Goal: Information Seeking & Learning: Find specific fact

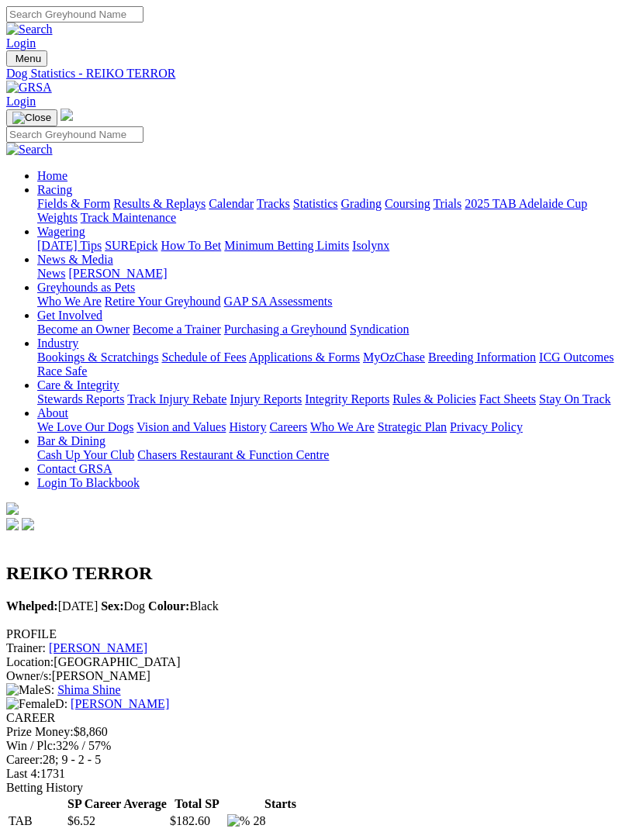
click at [12, 62] on img "Toggle navigation" at bounding box center [12, 62] width 0 height 0
click at [143, 126] on input "Search" at bounding box center [74, 134] width 137 height 16
type input "[PERSON_NAME]"
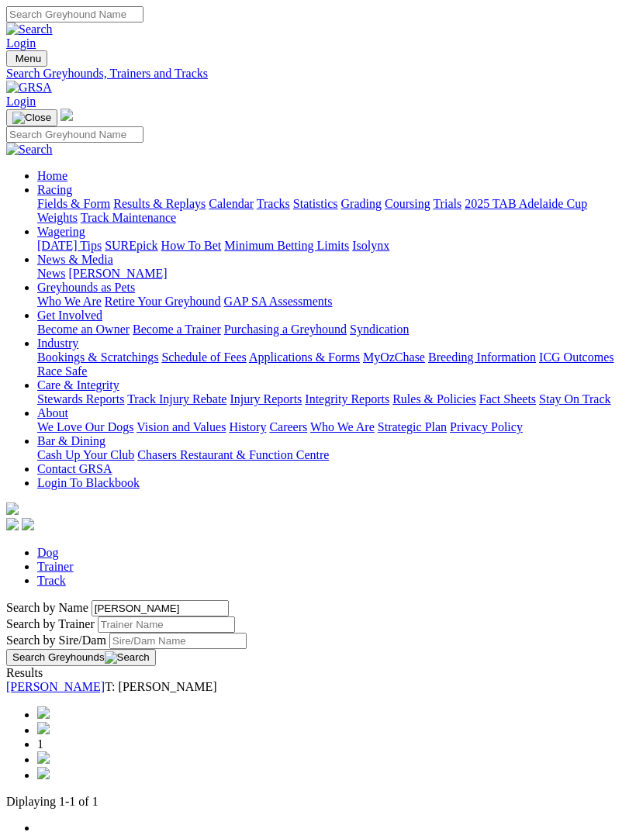
click at [105, 680] on link "[PERSON_NAME]" at bounding box center [55, 686] width 99 height 13
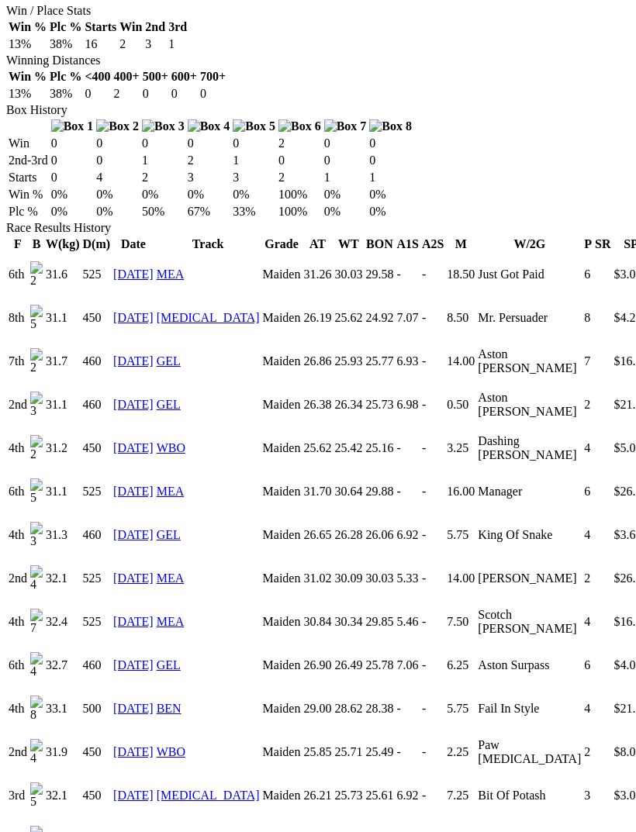
scroll to position [941, 0]
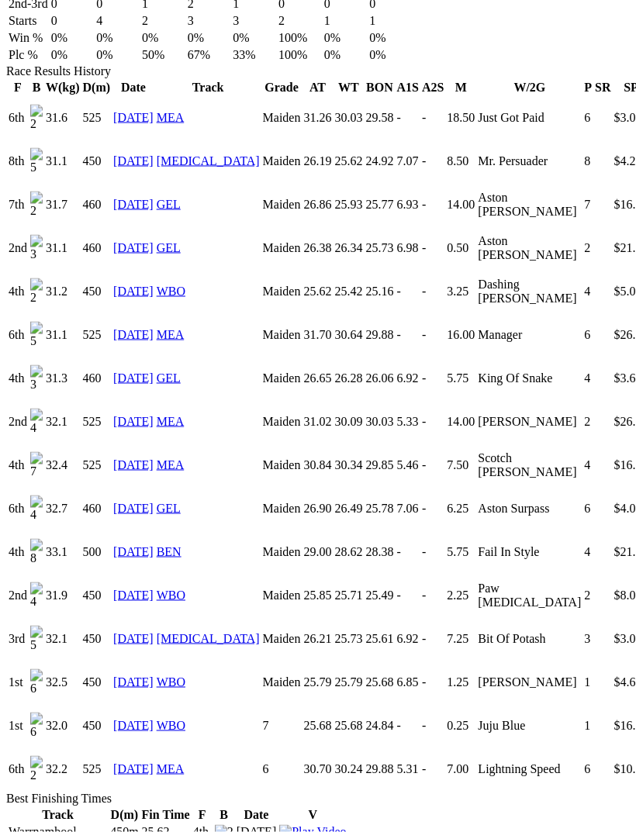
scroll to position [1114, 0]
